Goal: Navigation & Orientation: Find specific page/section

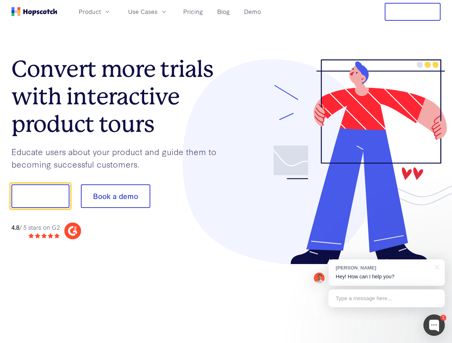
click at [226, 172] on div at bounding box center [333, 162] width 214 height 206
click at [101, 11] on span "Product" at bounding box center [90, 11] width 22 height 9
click at [157, 11] on span "Use Cases" at bounding box center [142, 11] width 29 height 9
click at [412, 12] on button "Free Trial" at bounding box center [412, 12] width 56 height 18
click at [40, 196] on button "Show me!" at bounding box center [40, 196] width 58 height 24
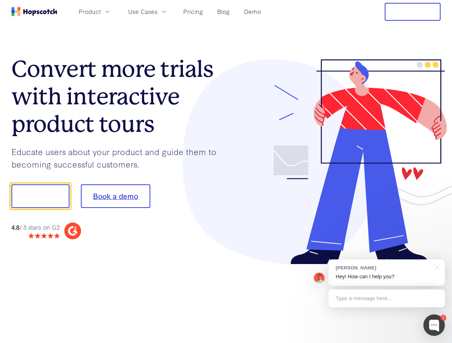
click at [115, 196] on button "Book a demo" at bounding box center [115, 196] width 69 height 24
click at [434, 325] on div at bounding box center [433, 325] width 21 height 21
click at [386, 273] on div "[PERSON_NAME] Hey! How can I help you?" at bounding box center [386, 273] width 116 height 26
click at [435, 267] on div at bounding box center [377, 195] width 134 height 238
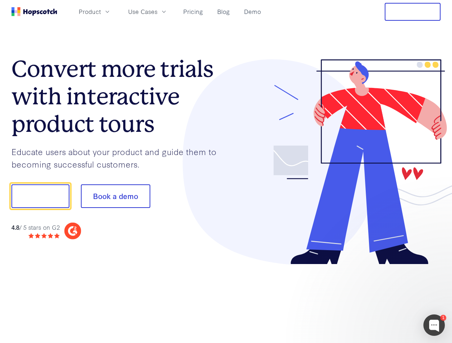
click at [386, 299] on div at bounding box center [377, 243] width 134 height 143
